Goal: Transaction & Acquisition: Purchase product/service

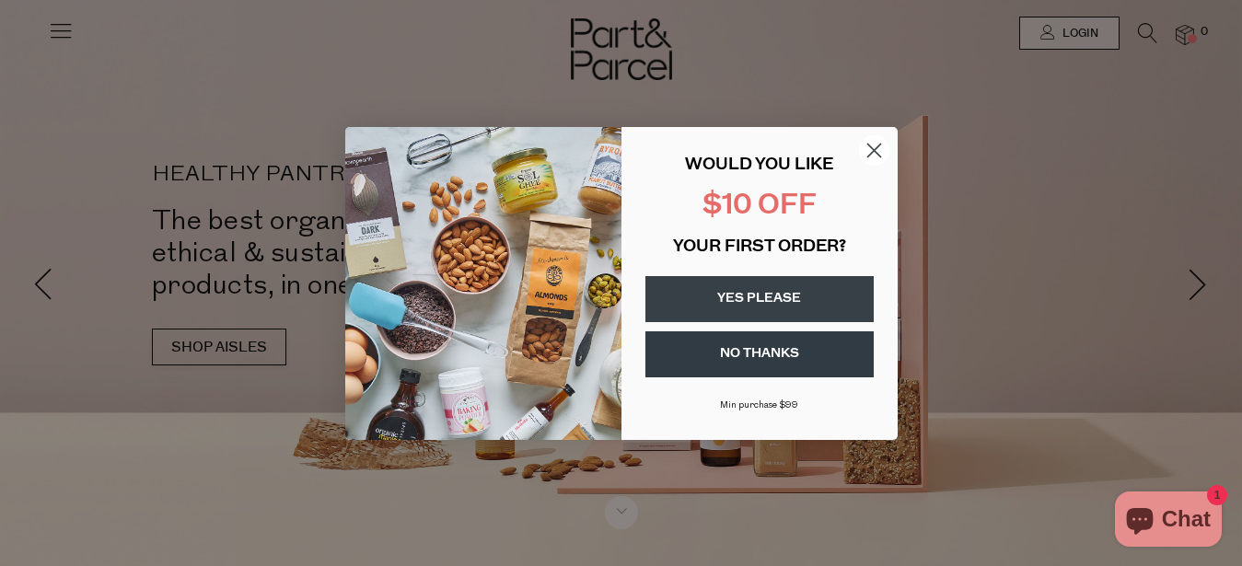
click at [868, 153] on circle "Close dialog" at bounding box center [873, 149] width 30 height 30
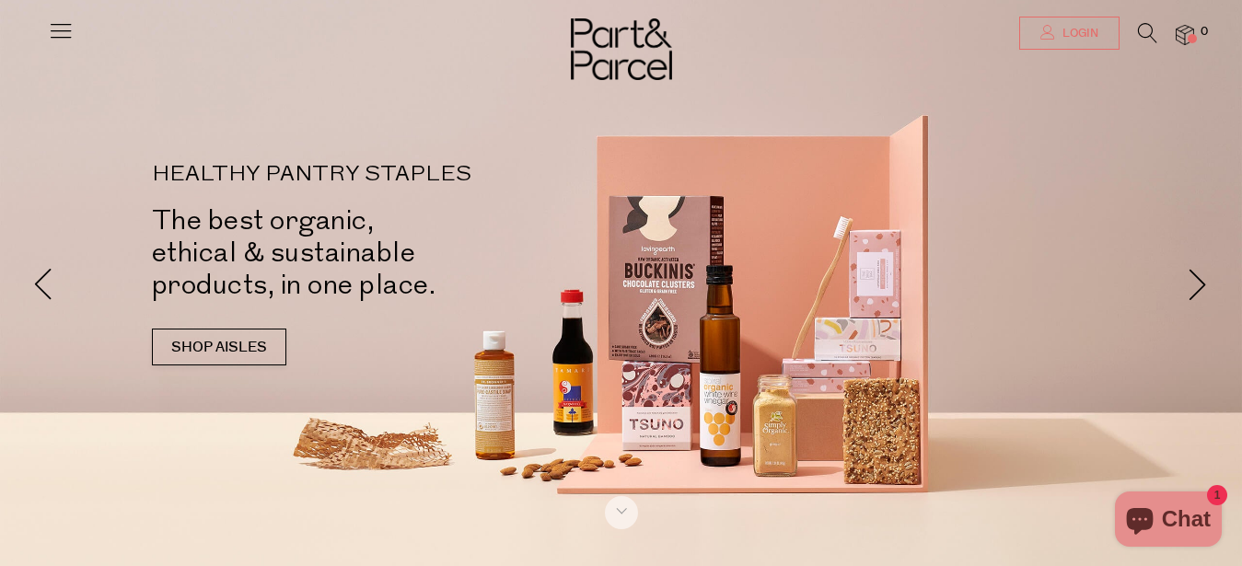
click at [1068, 26] on link "Login" at bounding box center [1069, 33] width 100 height 33
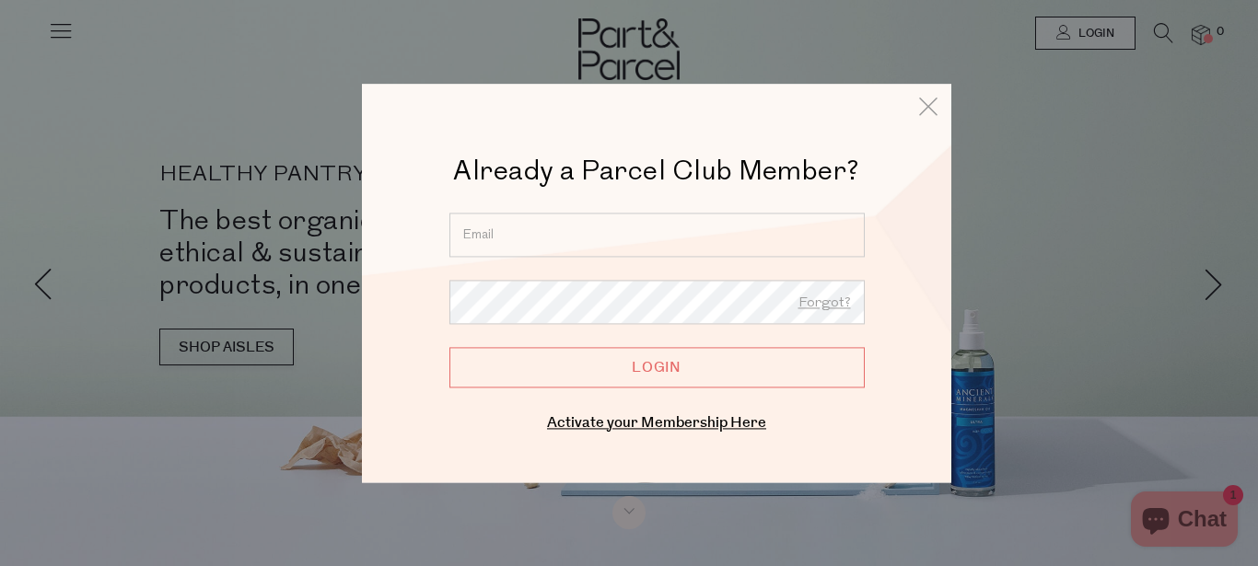
click at [603, 237] on input "email" at bounding box center [656, 235] width 415 height 44
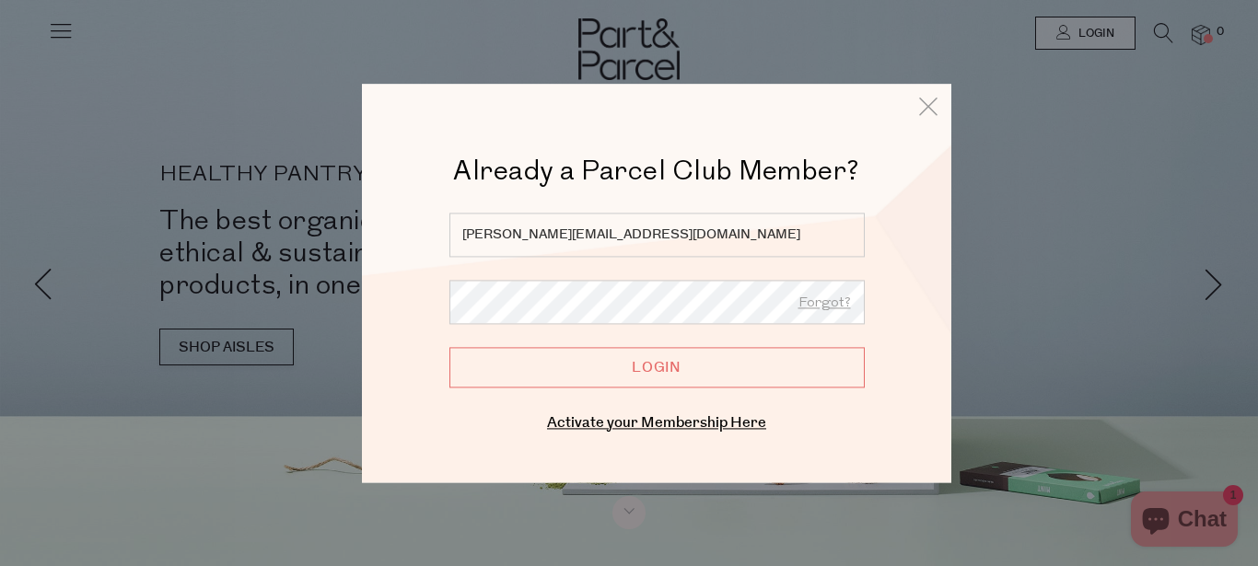
type input "[PERSON_NAME][EMAIL_ADDRESS][DOMAIN_NAME]"
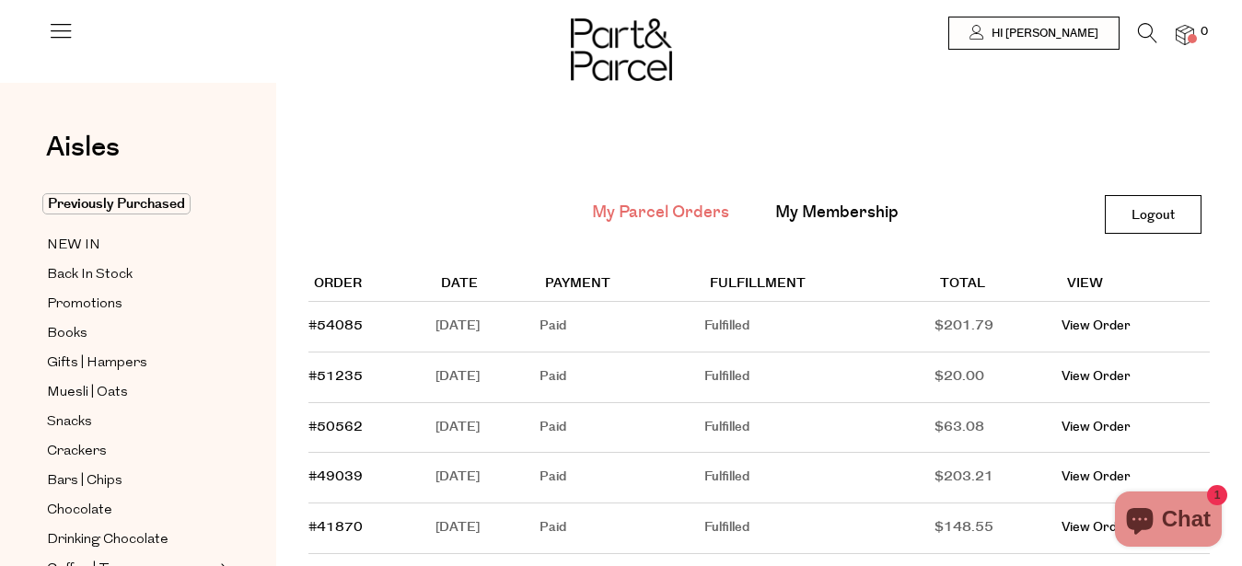
click at [1140, 33] on icon at bounding box center [1147, 33] width 19 height 20
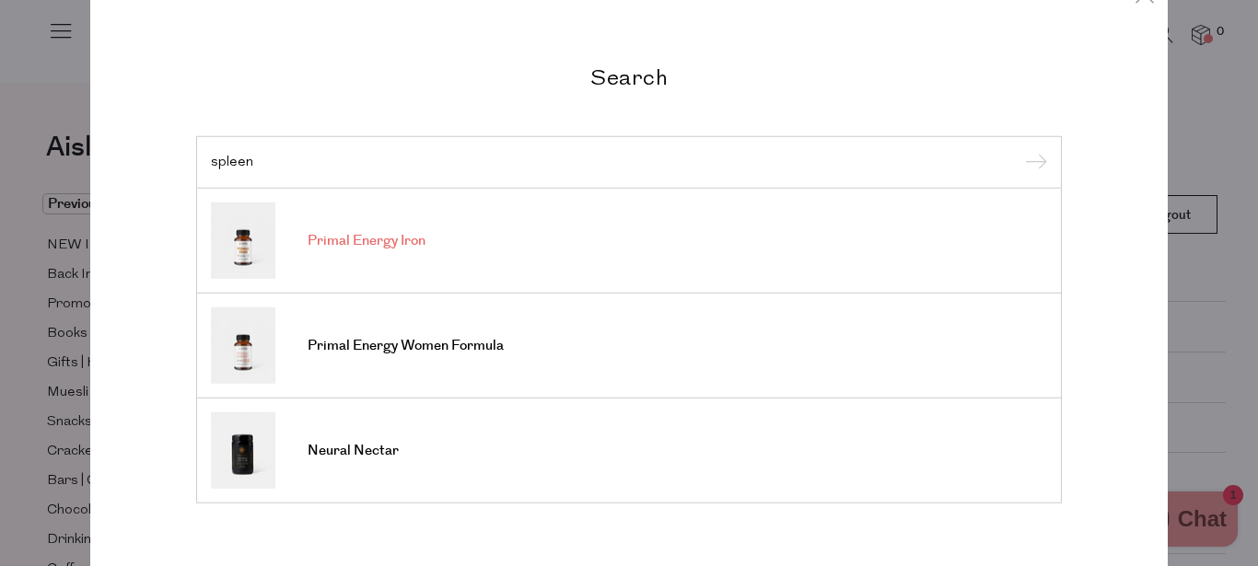
type input "spleen"
click at [398, 238] on span "Primal Energy Iron" at bounding box center [367, 241] width 118 height 18
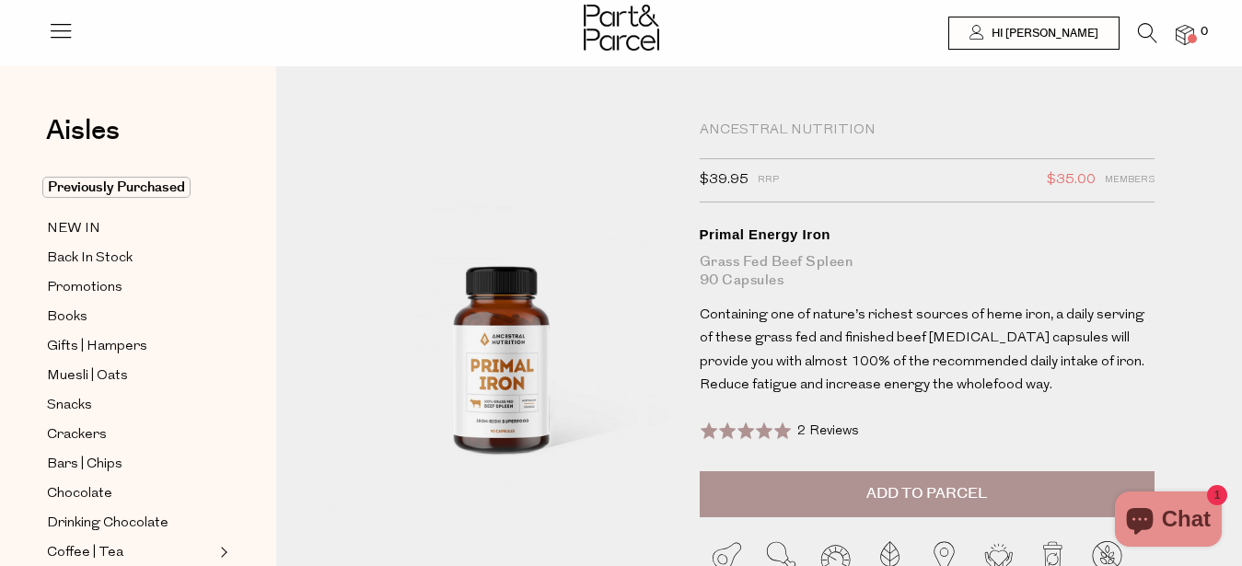
click at [937, 488] on span "Add to Parcel" at bounding box center [927, 493] width 121 height 21
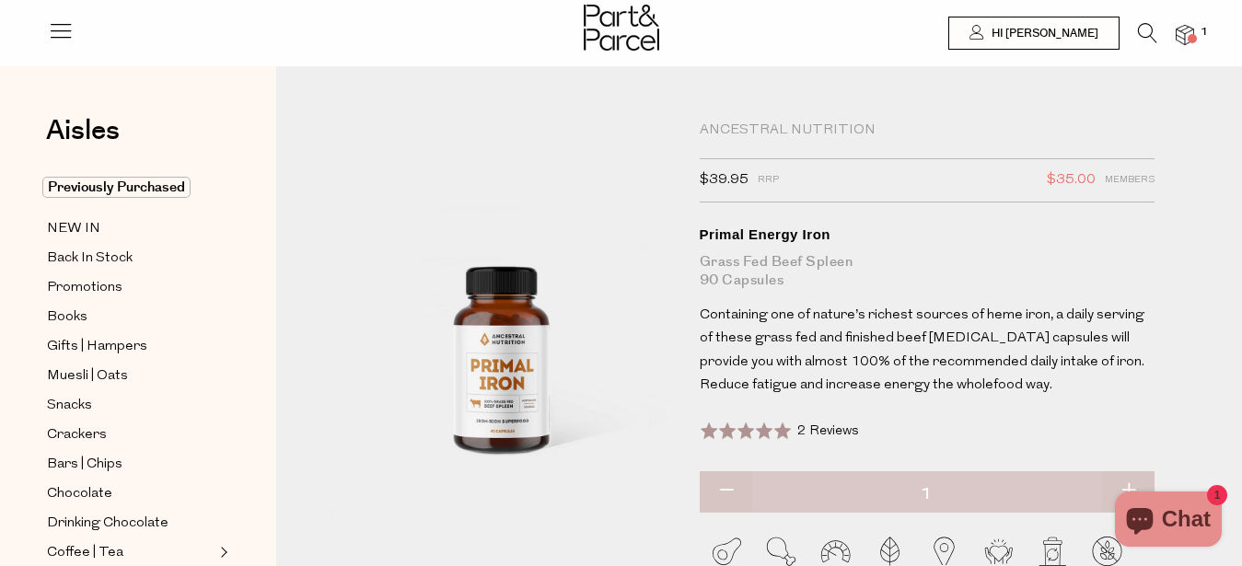
click at [1130, 482] on button "button" at bounding box center [1128, 492] width 52 height 41
type input "2"
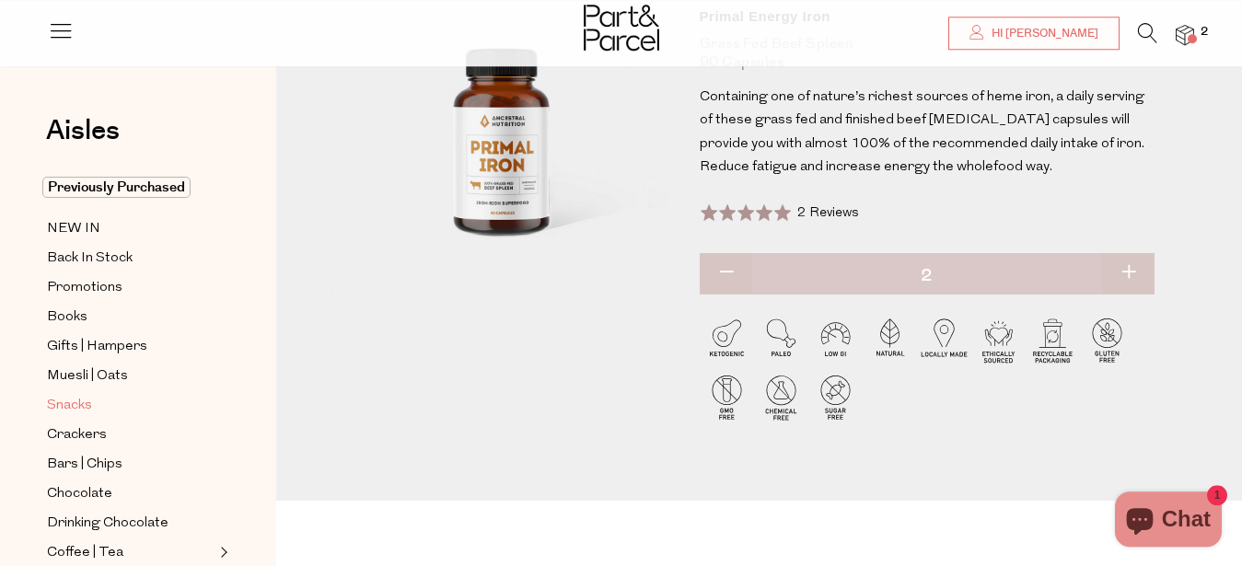
click at [67, 402] on span "Snacks" at bounding box center [69, 406] width 45 height 22
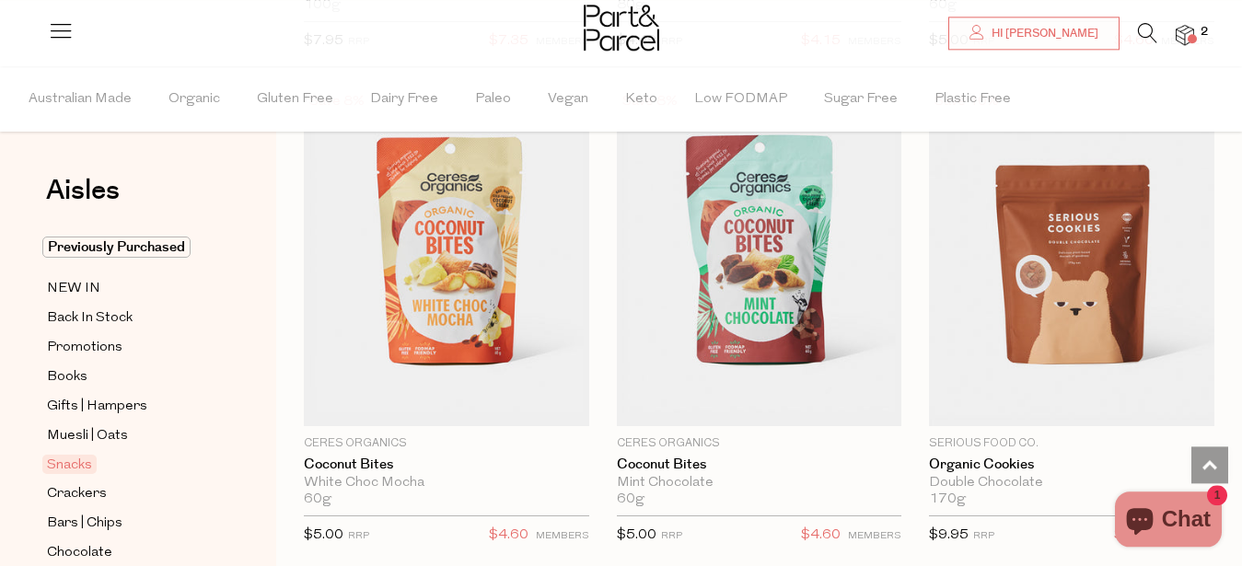
scroll to position [5115, 0]
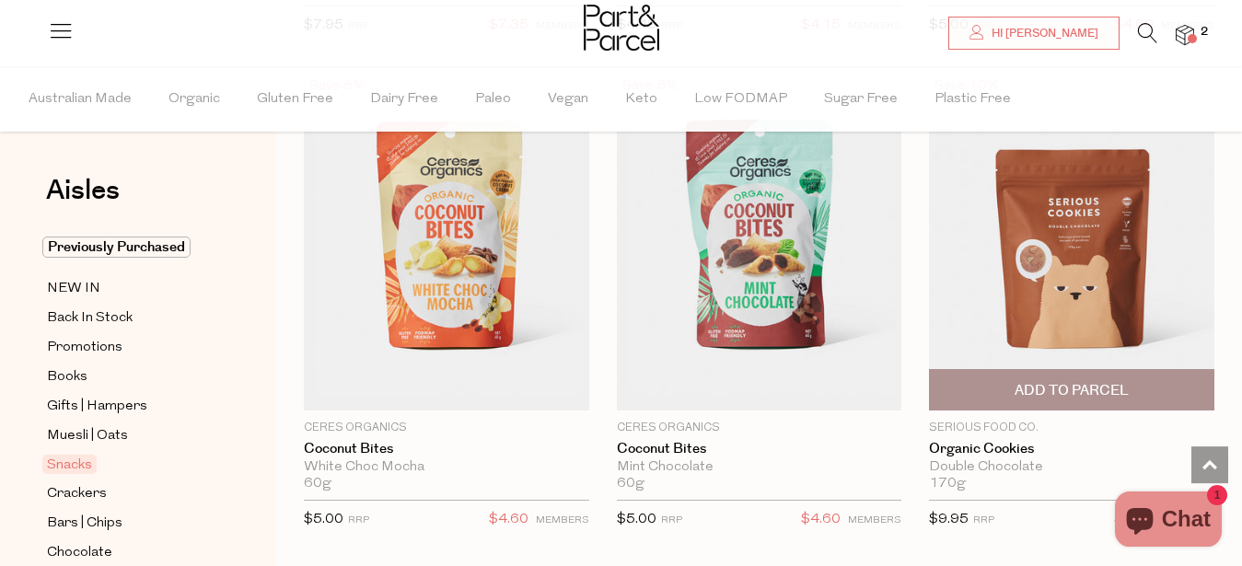
click at [1095, 382] on span "Add To Parcel" at bounding box center [1072, 390] width 114 height 19
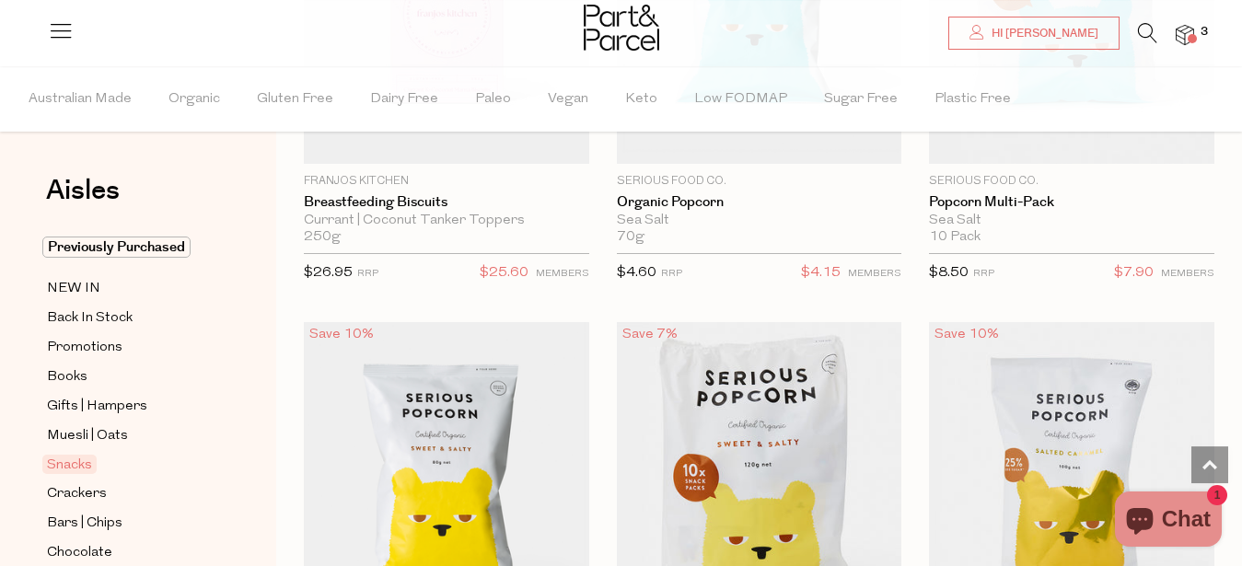
scroll to position [6862, 0]
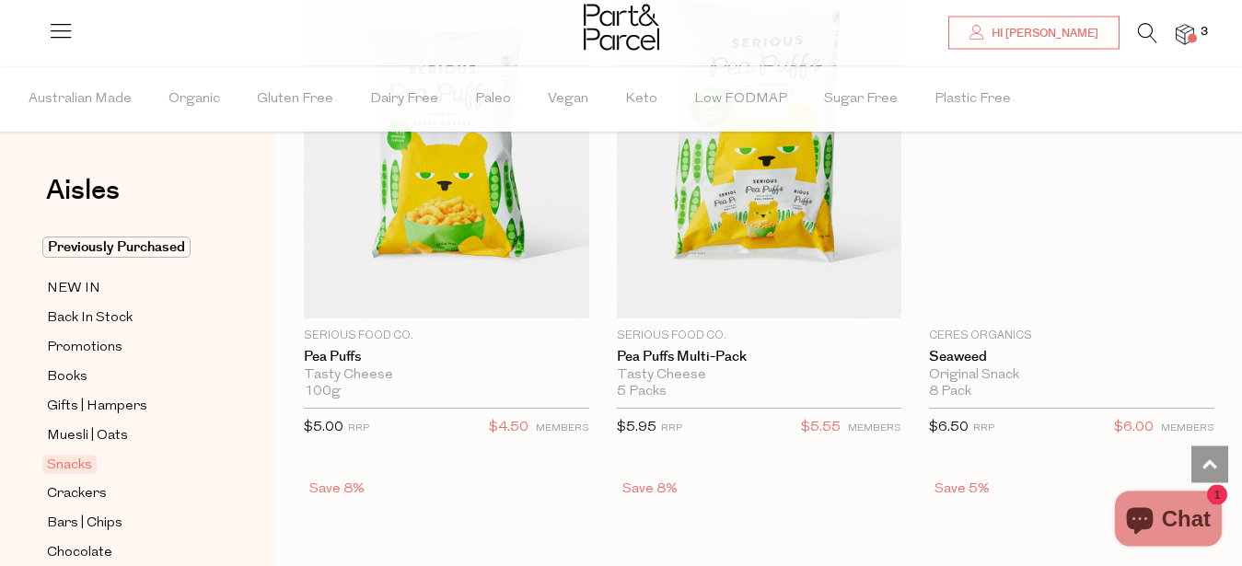
scroll to position [6012, 0]
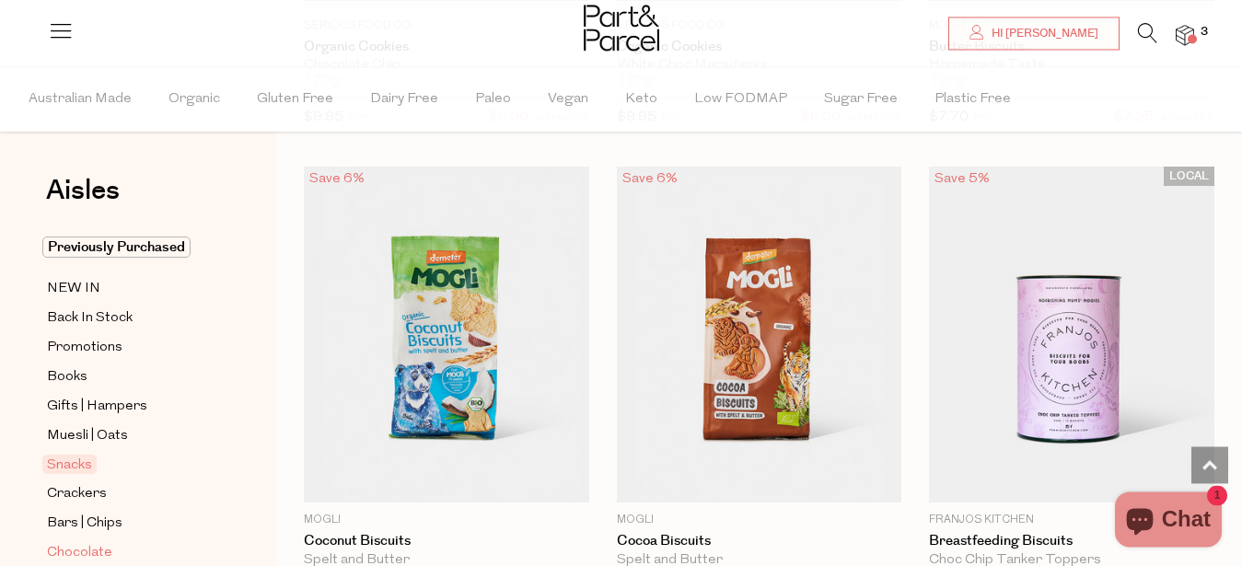
click at [79, 542] on span "Chocolate" at bounding box center [79, 553] width 65 height 22
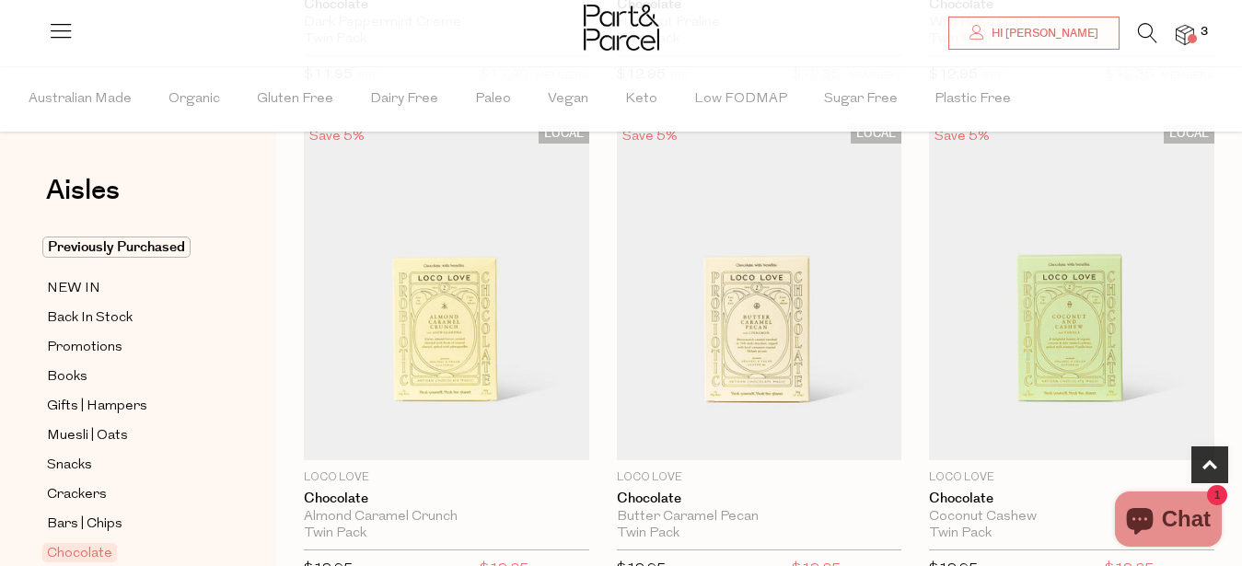
scroll to position [1169, 0]
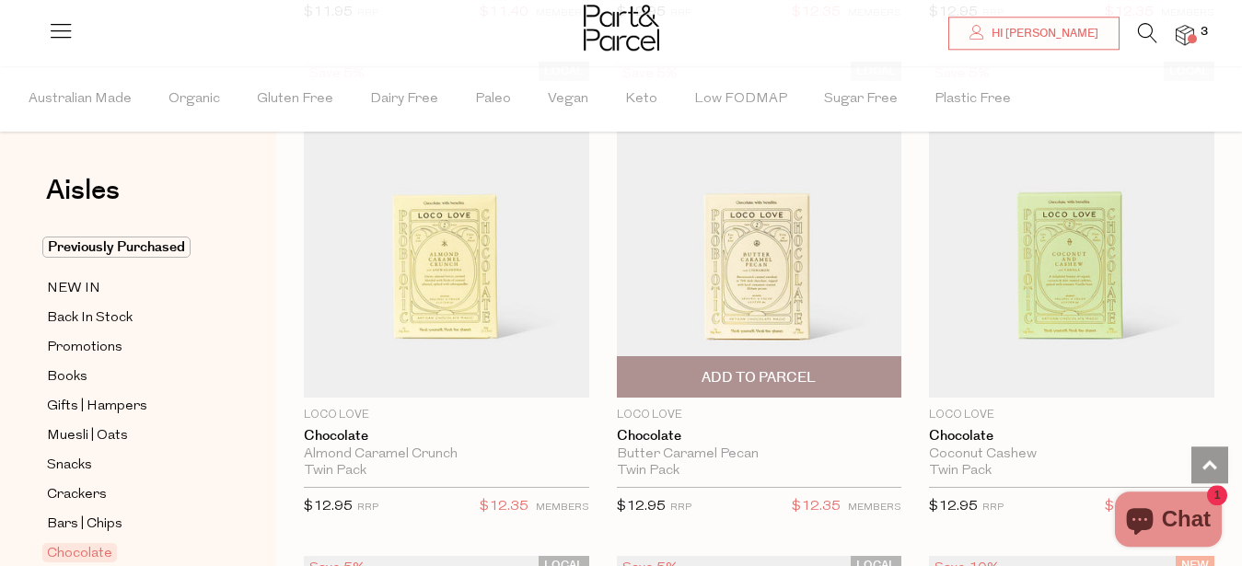
click at [775, 368] on span "Add To Parcel" at bounding box center [759, 377] width 114 height 19
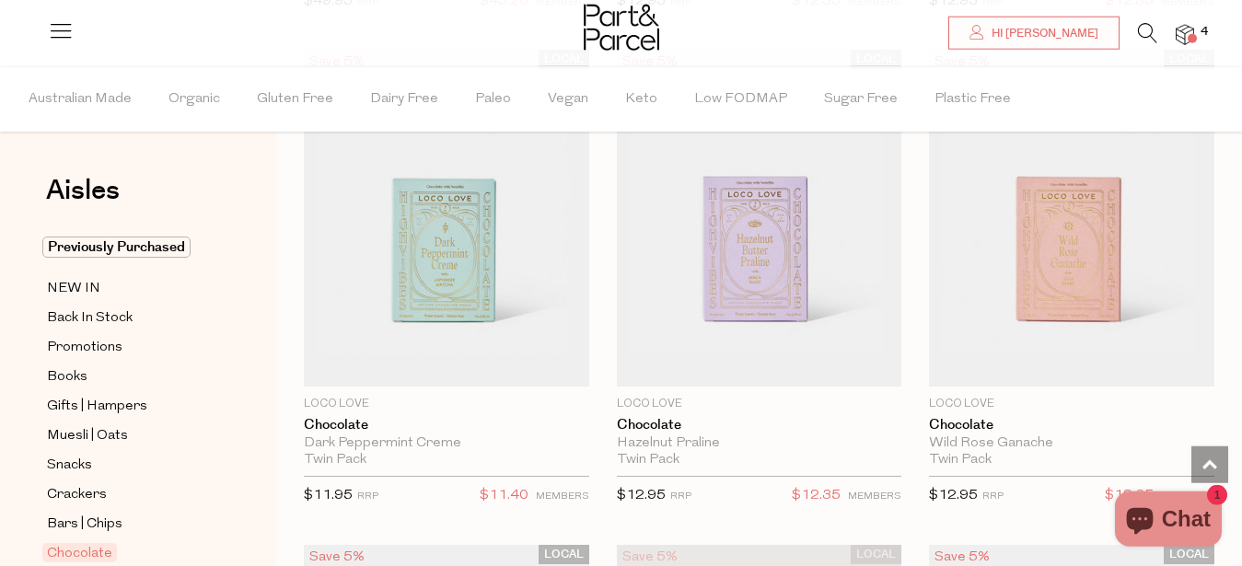
scroll to position [0, 0]
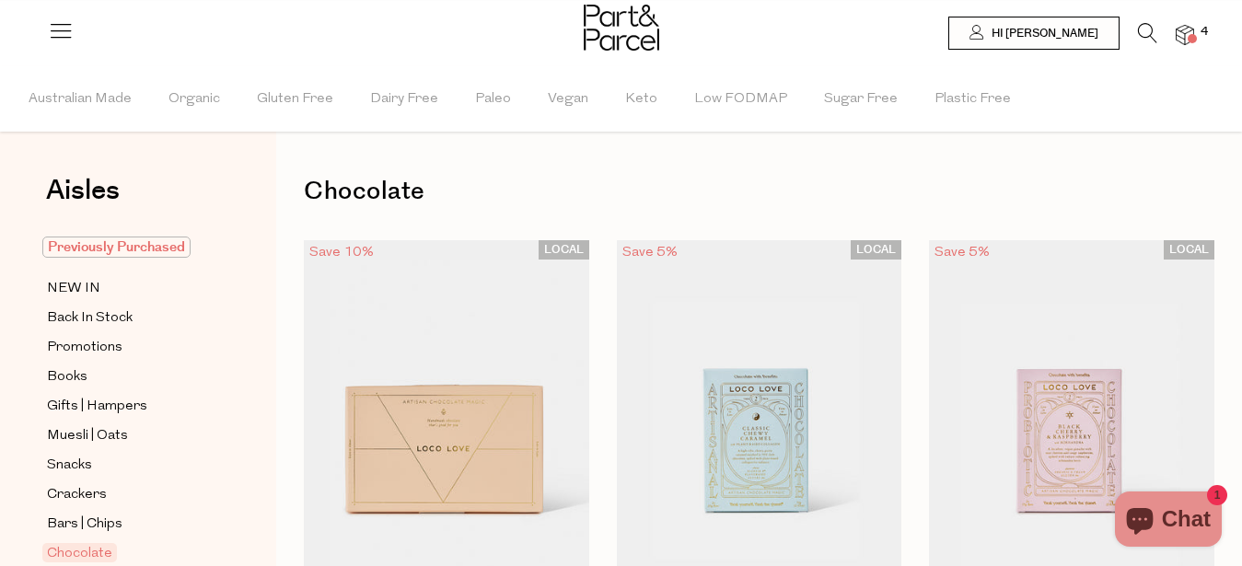
click at [138, 247] on span "Previously Purchased" at bounding box center [116, 247] width 148 height 21
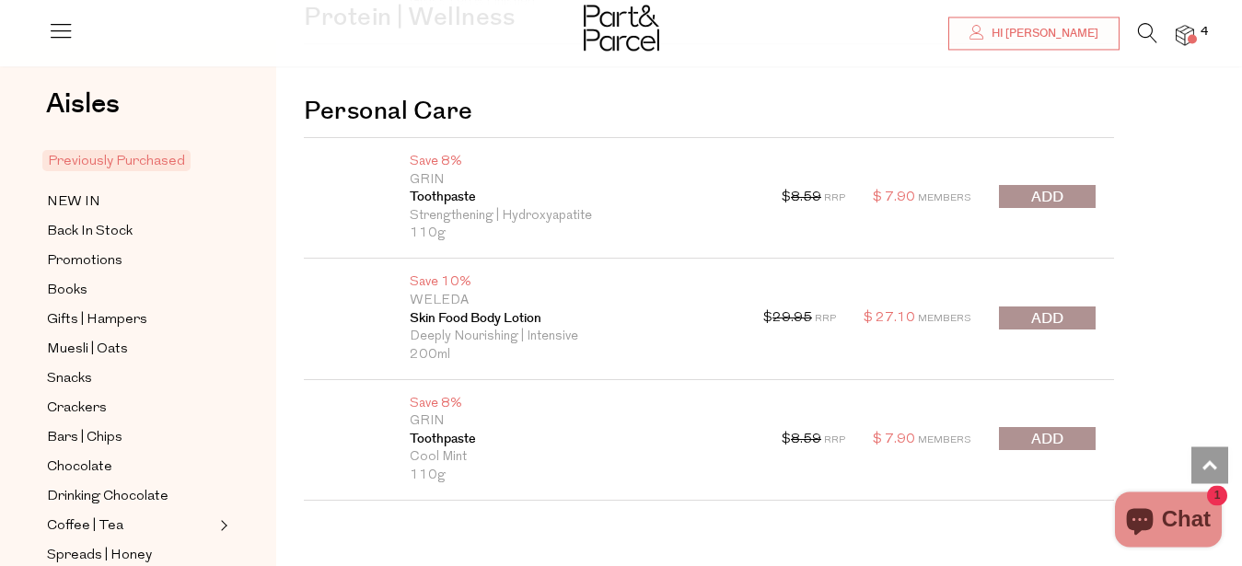
scroll to position [3907, 0]
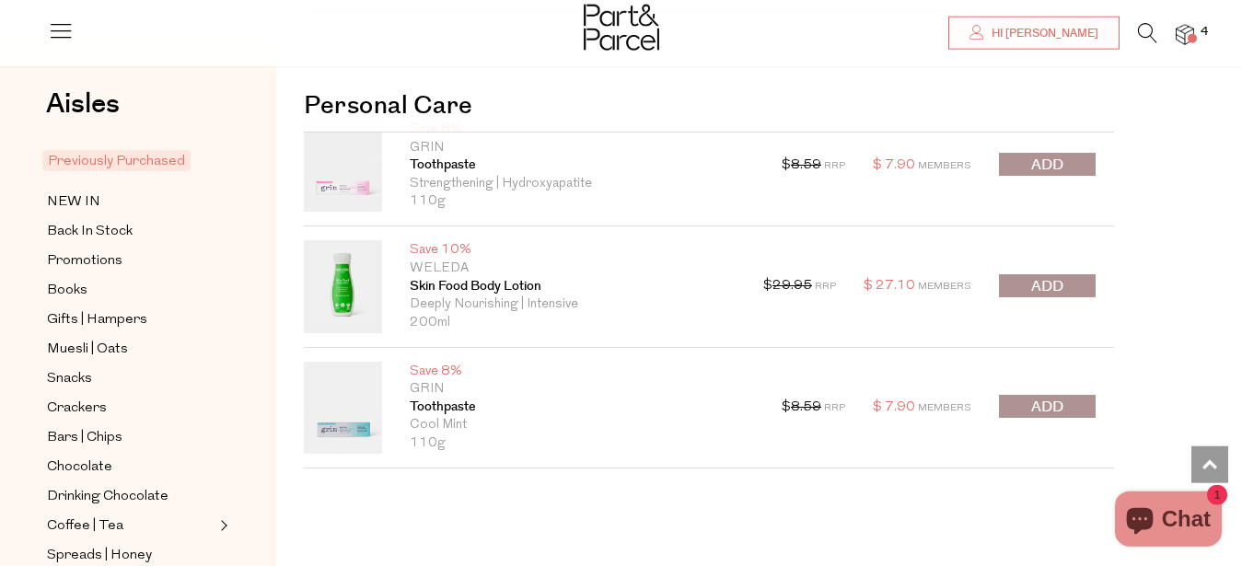
click at [1044, 159] on span "submit" at bounding box center [1047, 165] width 32 height 21
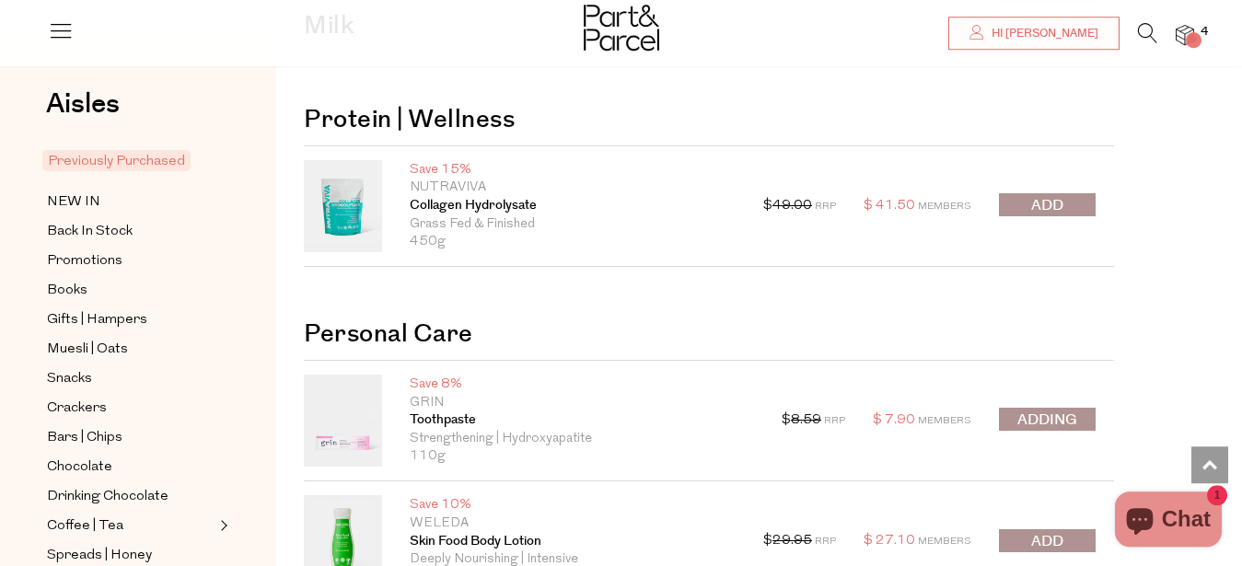
scroll to position [3420, 0]
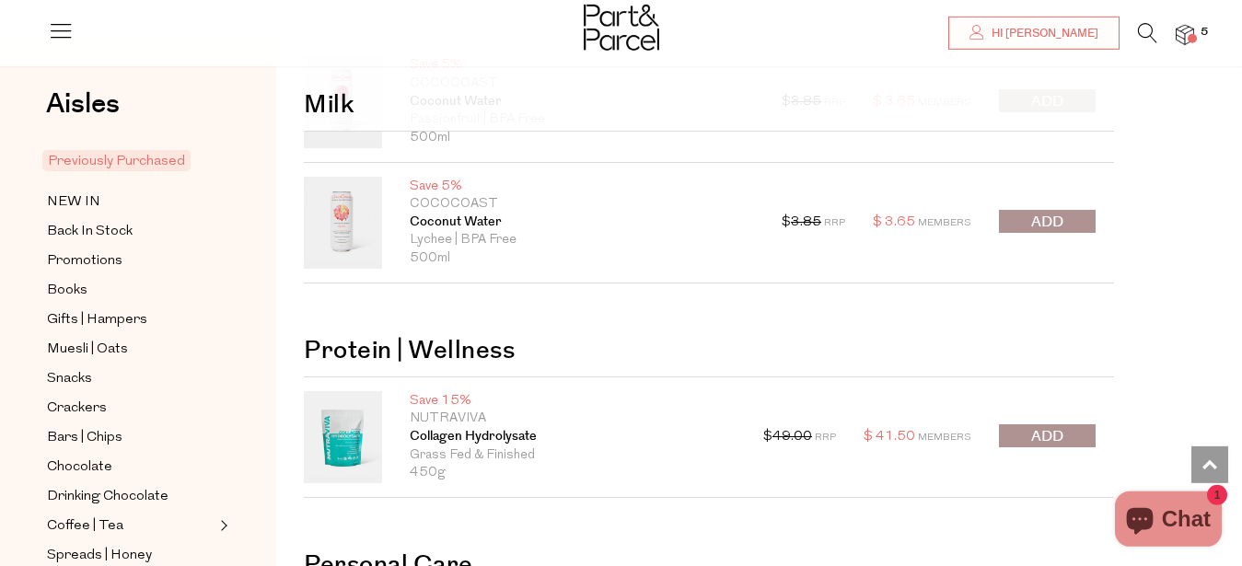
click at [1059, 432] on span "submit" at bounding box center [1047, 436] width 32 height 21
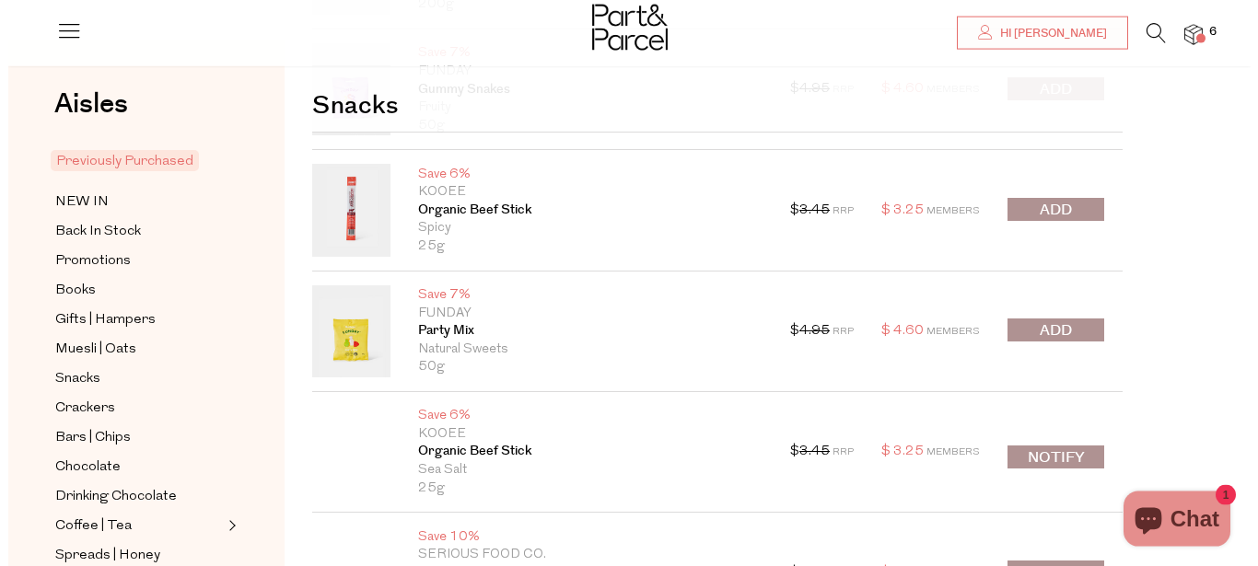
scroll to position [0, 0]
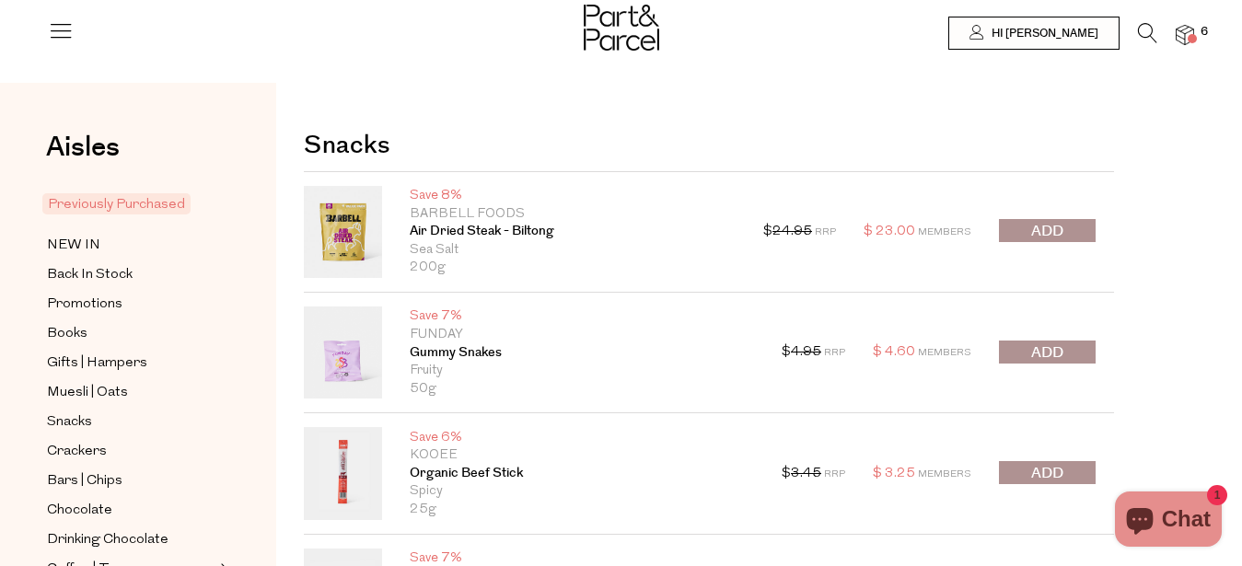
click at [1191, 31] on img at bounding box center [1185, 35] width 18 height 21
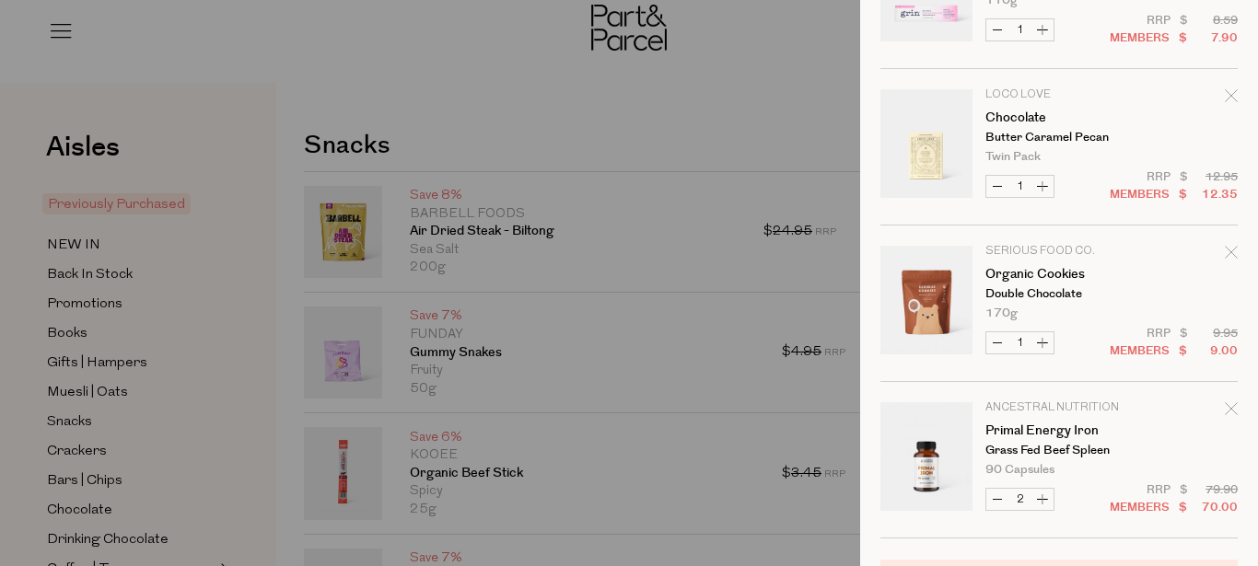
scroll to position [412, 0]
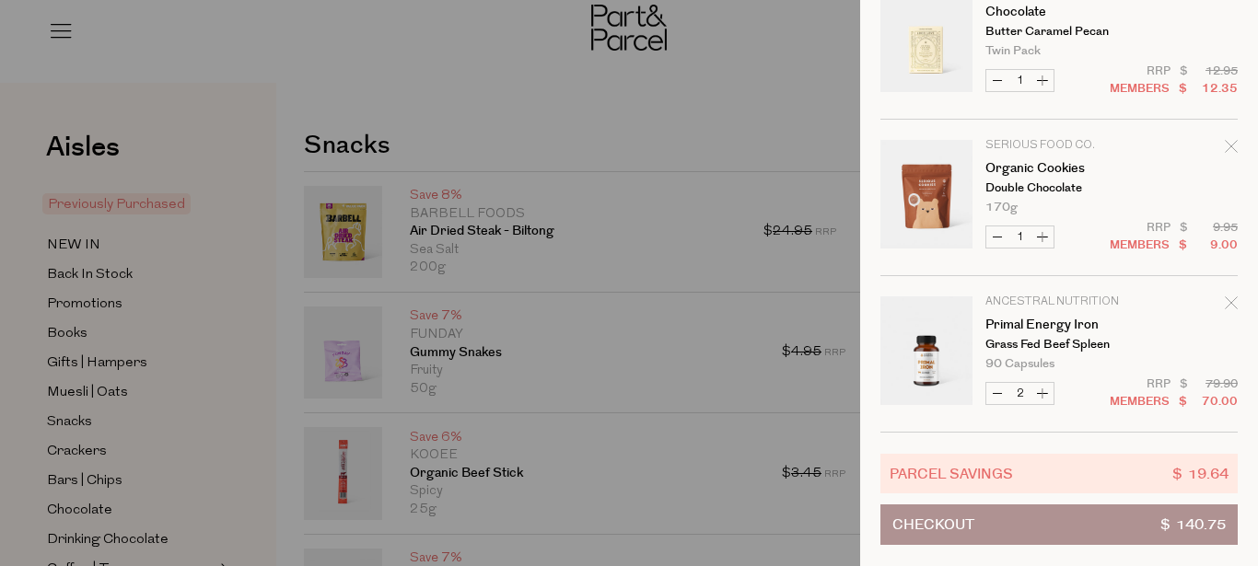
click at [1042, 513] on button "Checkout $ 140.75" at bounding box center [1058, 525] width 357 height 41
